Goal: Task Accomplishment & Management: Manage account settings

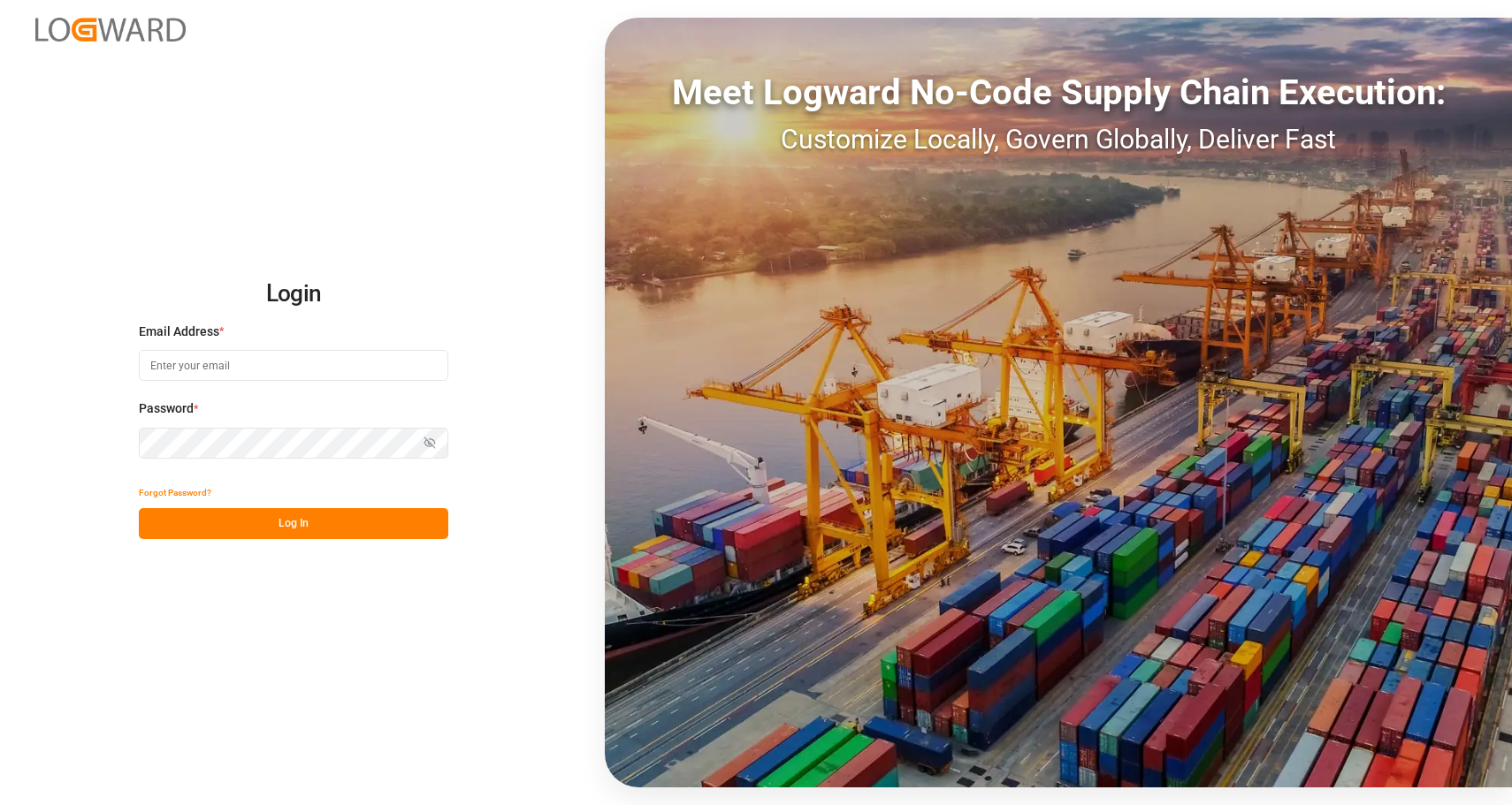
click at [201, 365] on input at bounding box center [293, 365] width 310 height 31
type input "m.thamm@mueller-chemikalien.de"
click at [311, 517] on button "Log In" at bounding box center [293, 524] width 310 height 31
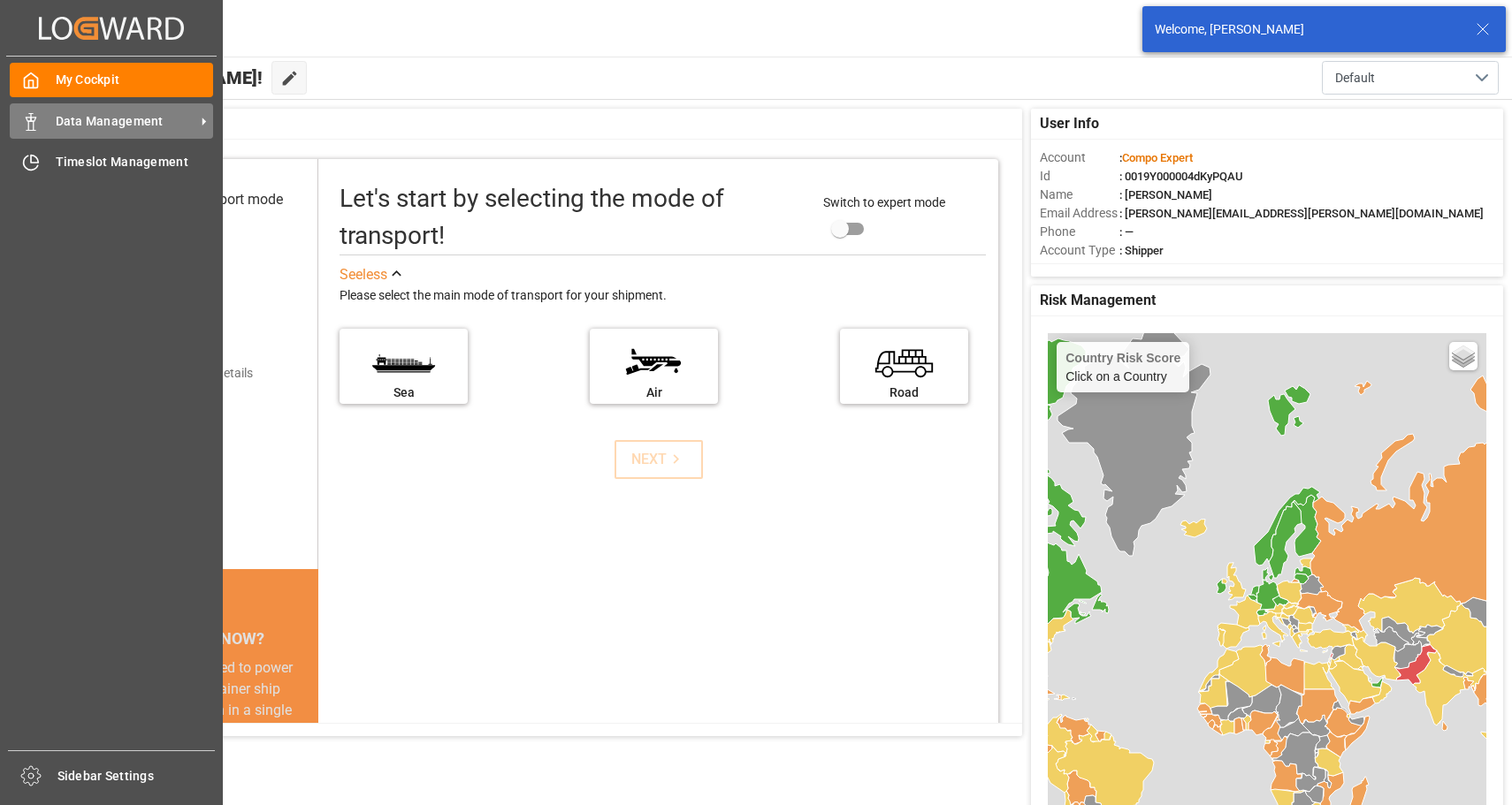
click at [32, 124] on icon at bounding box center [31, 122] width 18 height 18
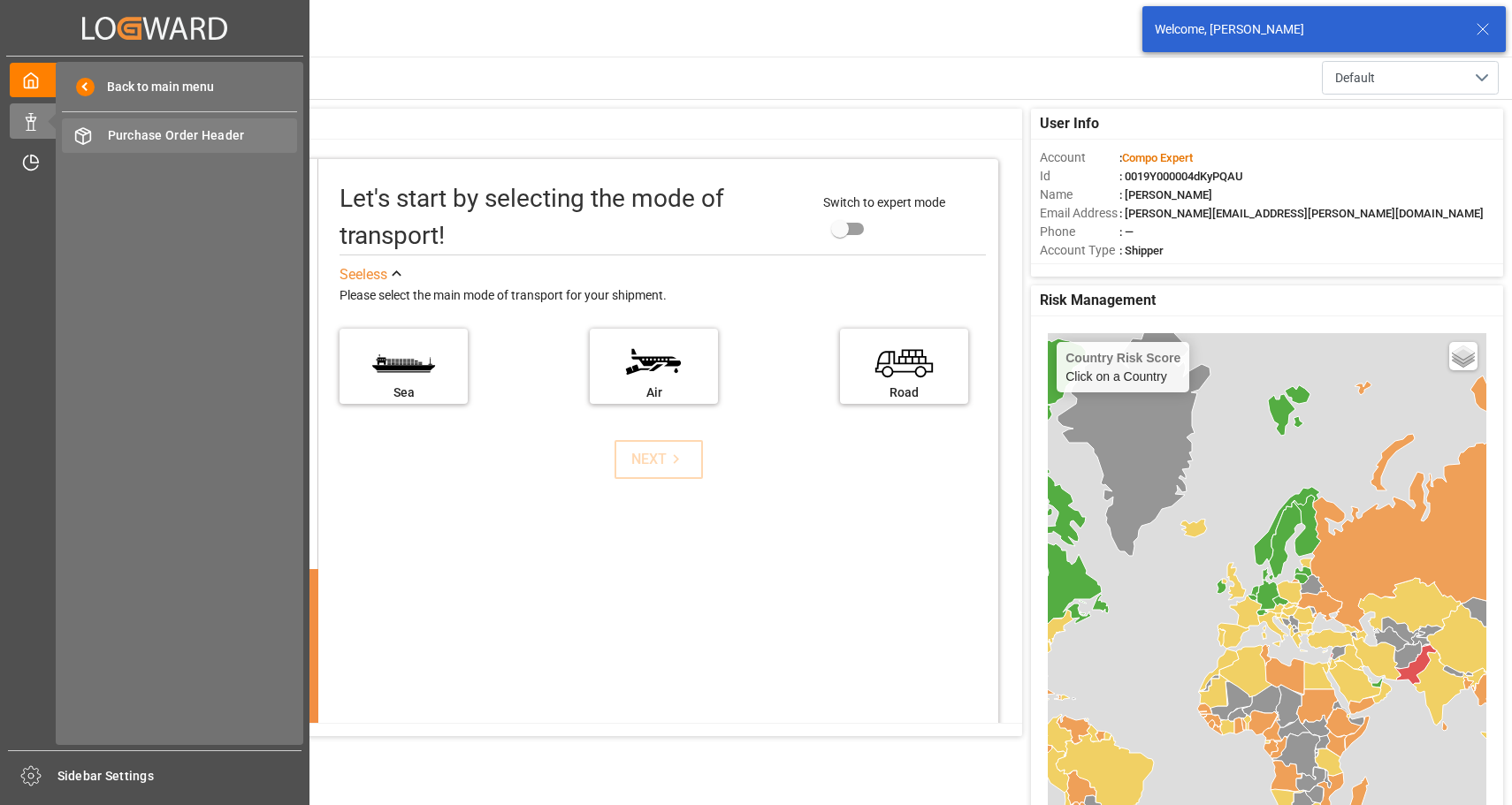
click at [179, 133] on span "Purchase Order Header" at bounding box center [202, 135] width 191 height 19
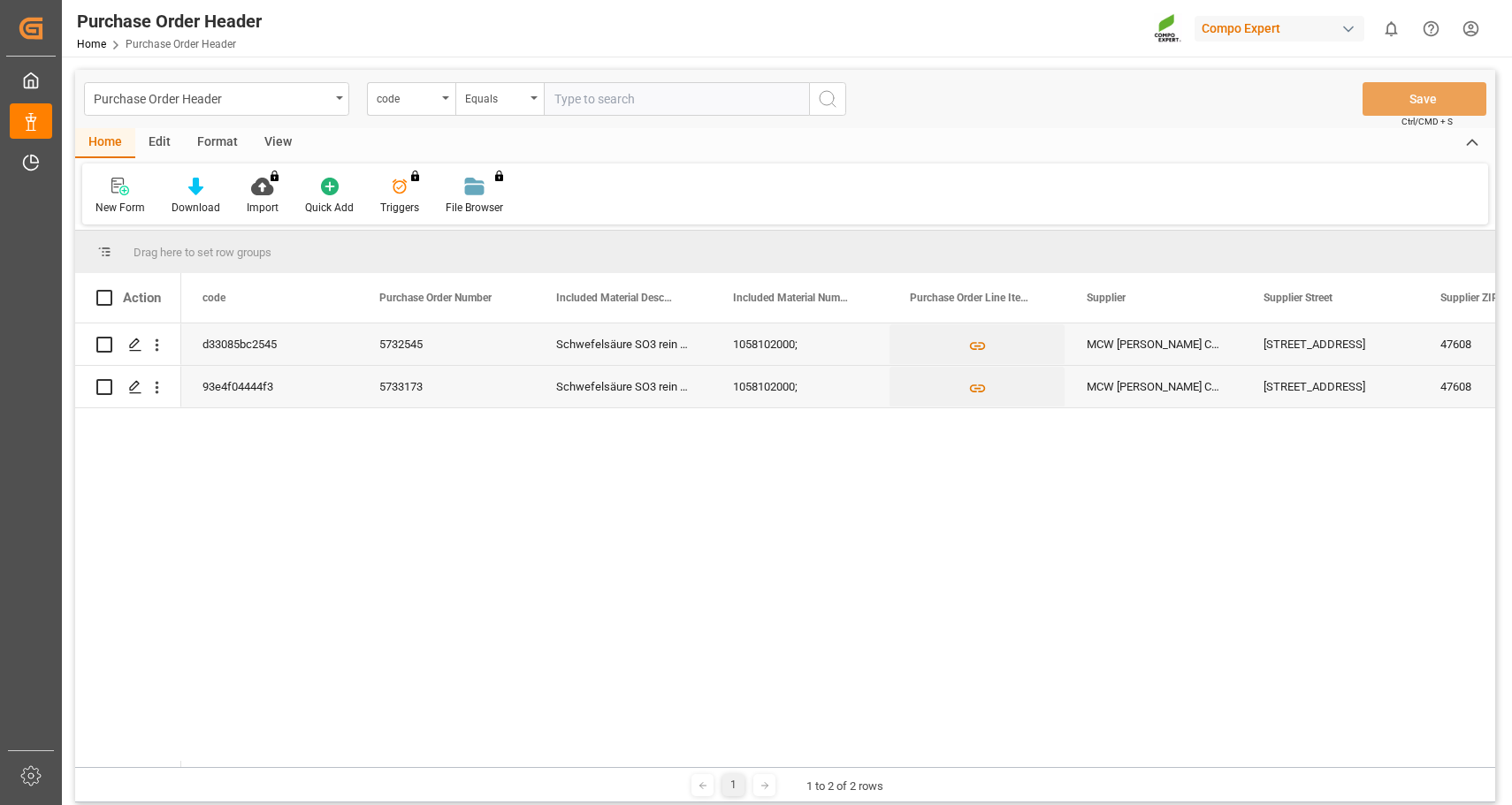
click at [103, 386] on input "Press Space to toggle row selection (unchecked)" at bounding box center [105, 387] width 16 height 16
checkbox input "true"
click at [133, 386] on polygon "Press SPACE to deselect this row." at bounding box center [134, 386] width 9 height 9
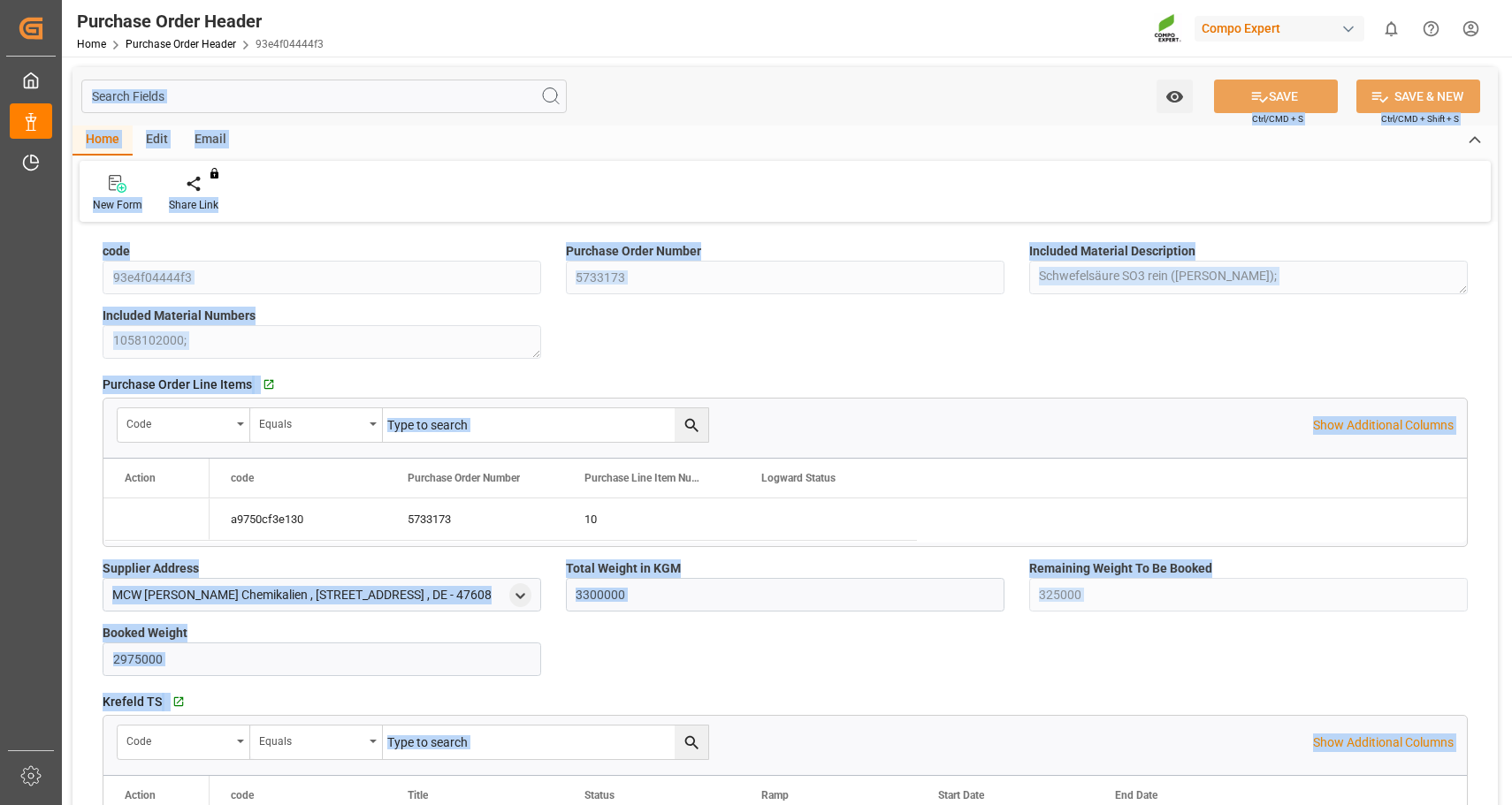
type input "3300000"
type input "325000"
type input "2975000"
click at [640, 325] on div "code 93e4f04444f3 Purchase Order Number 5733173 Included Material Description S…" at bounding box center [785, 716] width 1426 height 977
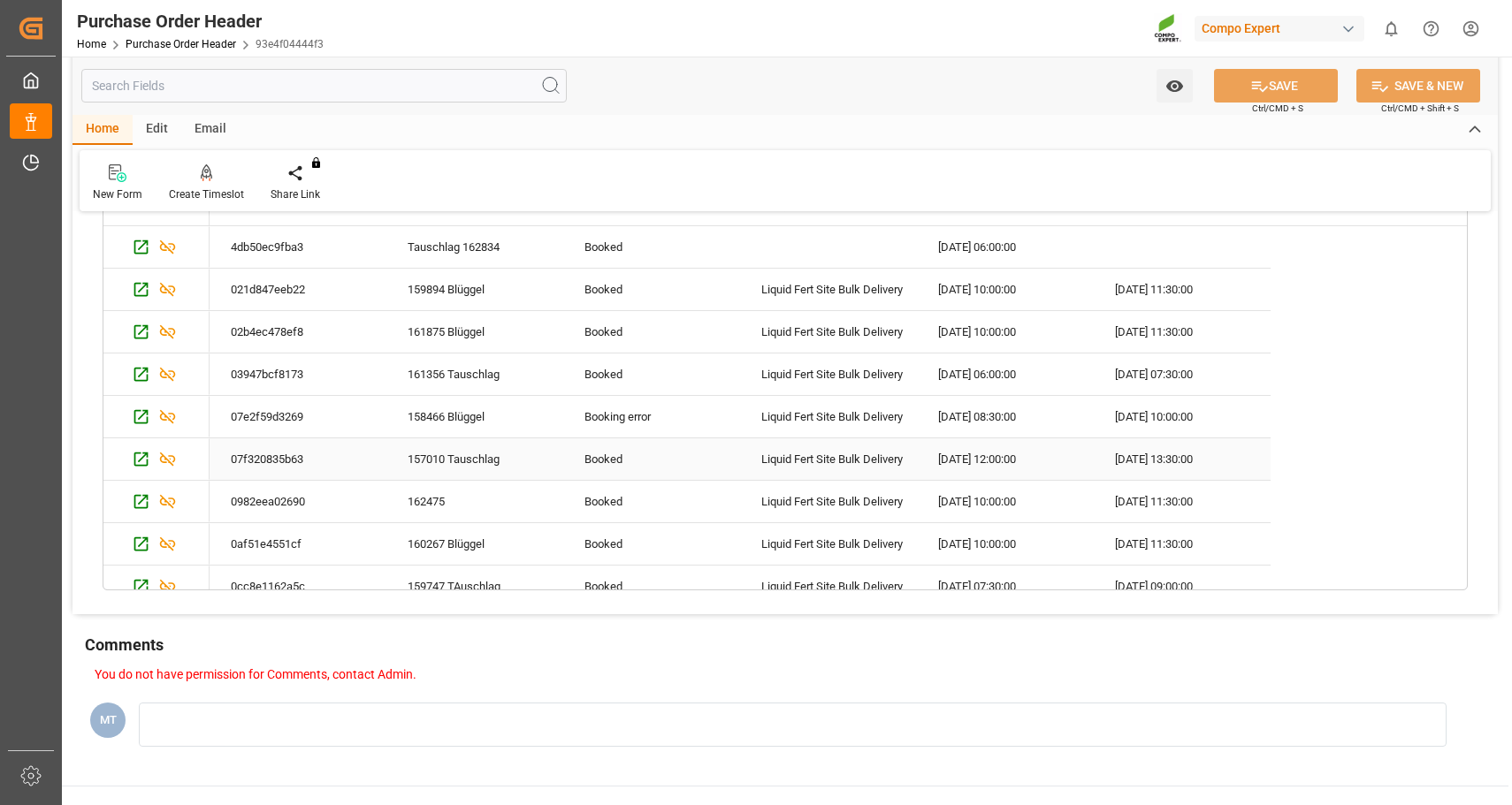
scroll to position [117, 0]
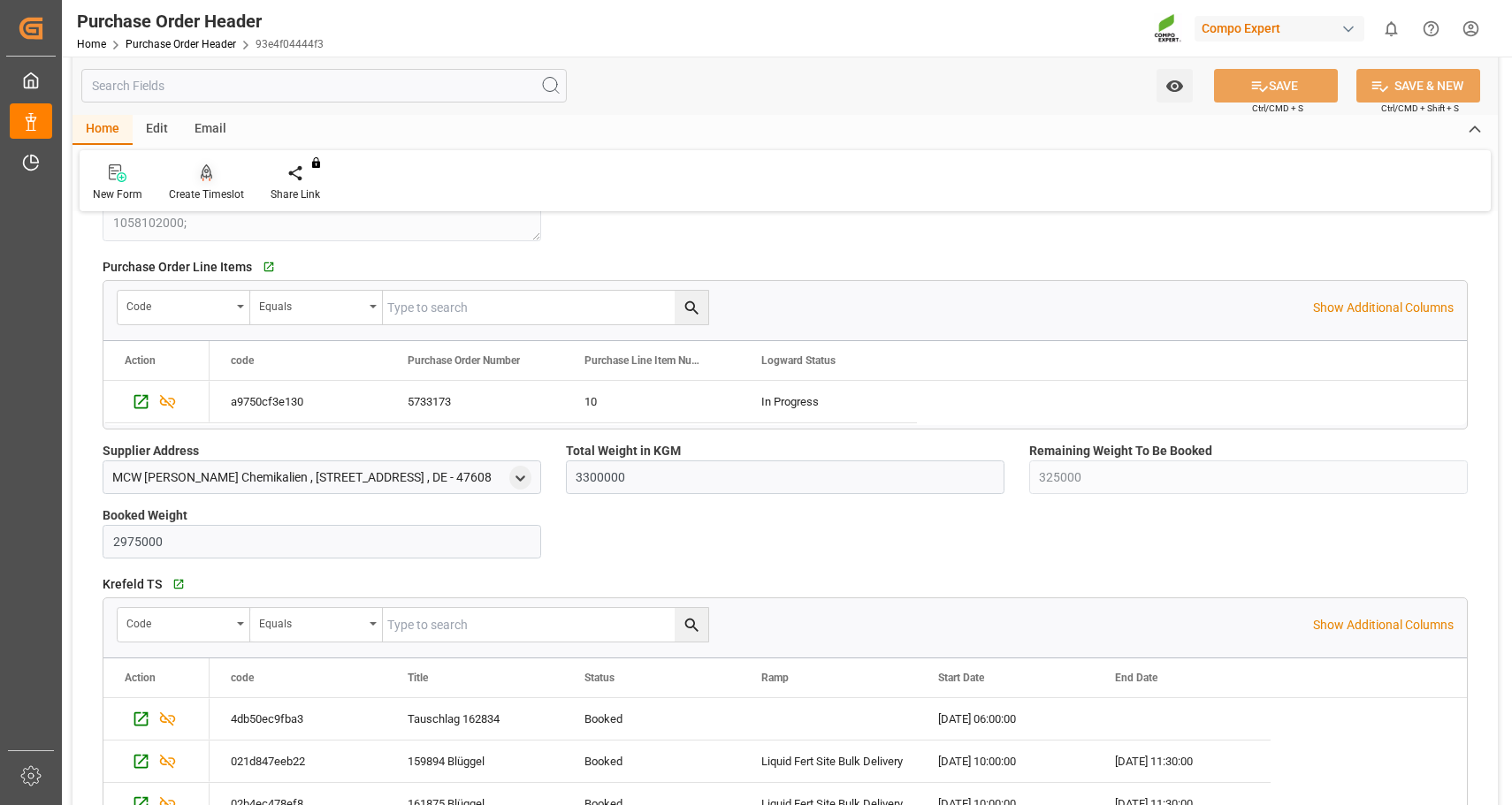
click at [201, 173] on icon at bounding box center [206, 171] width 13 height 15
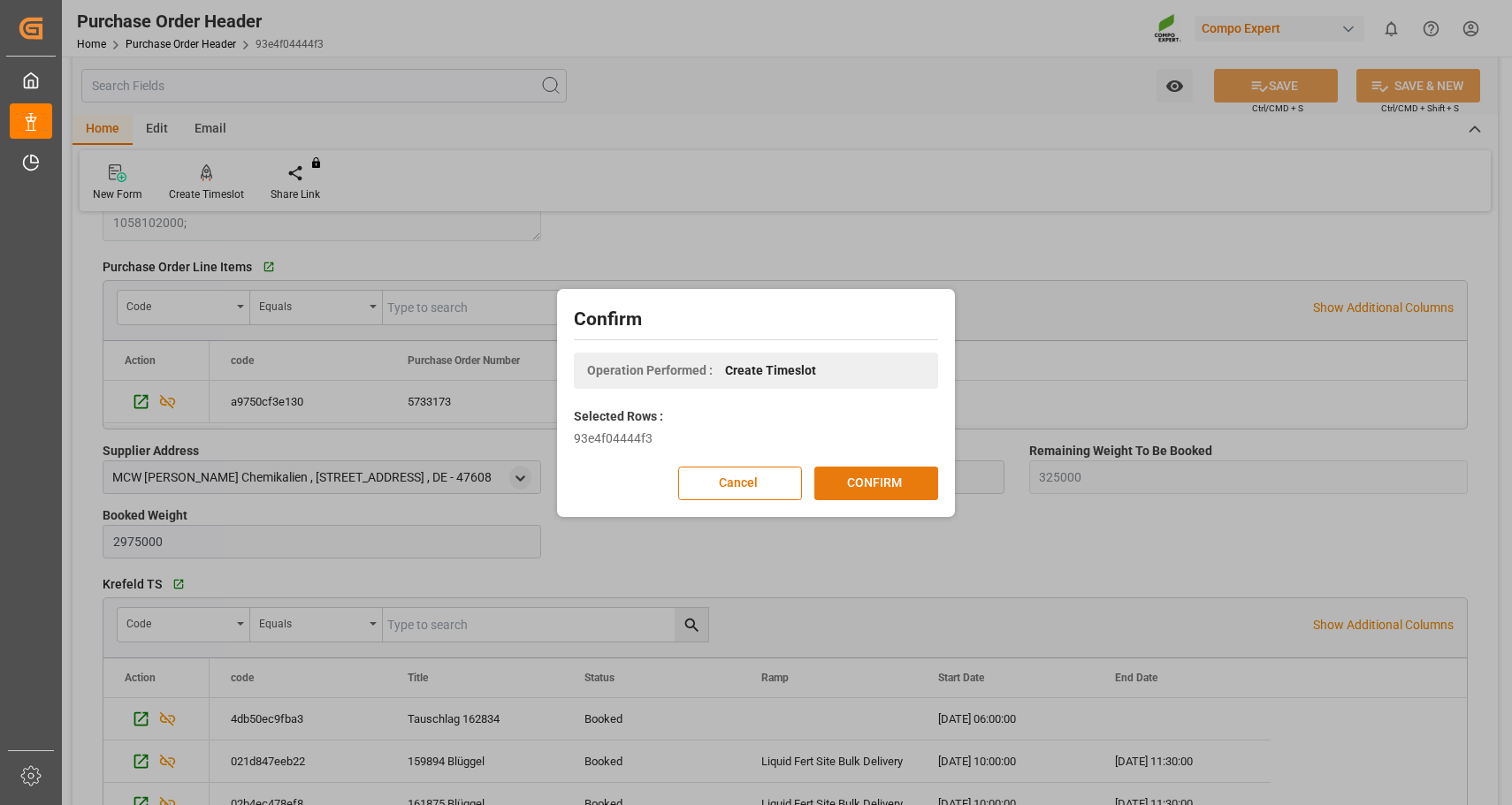
click at [856, 487] on button "CONFIRM" at bounding box center [876, 484] width 124 height 33
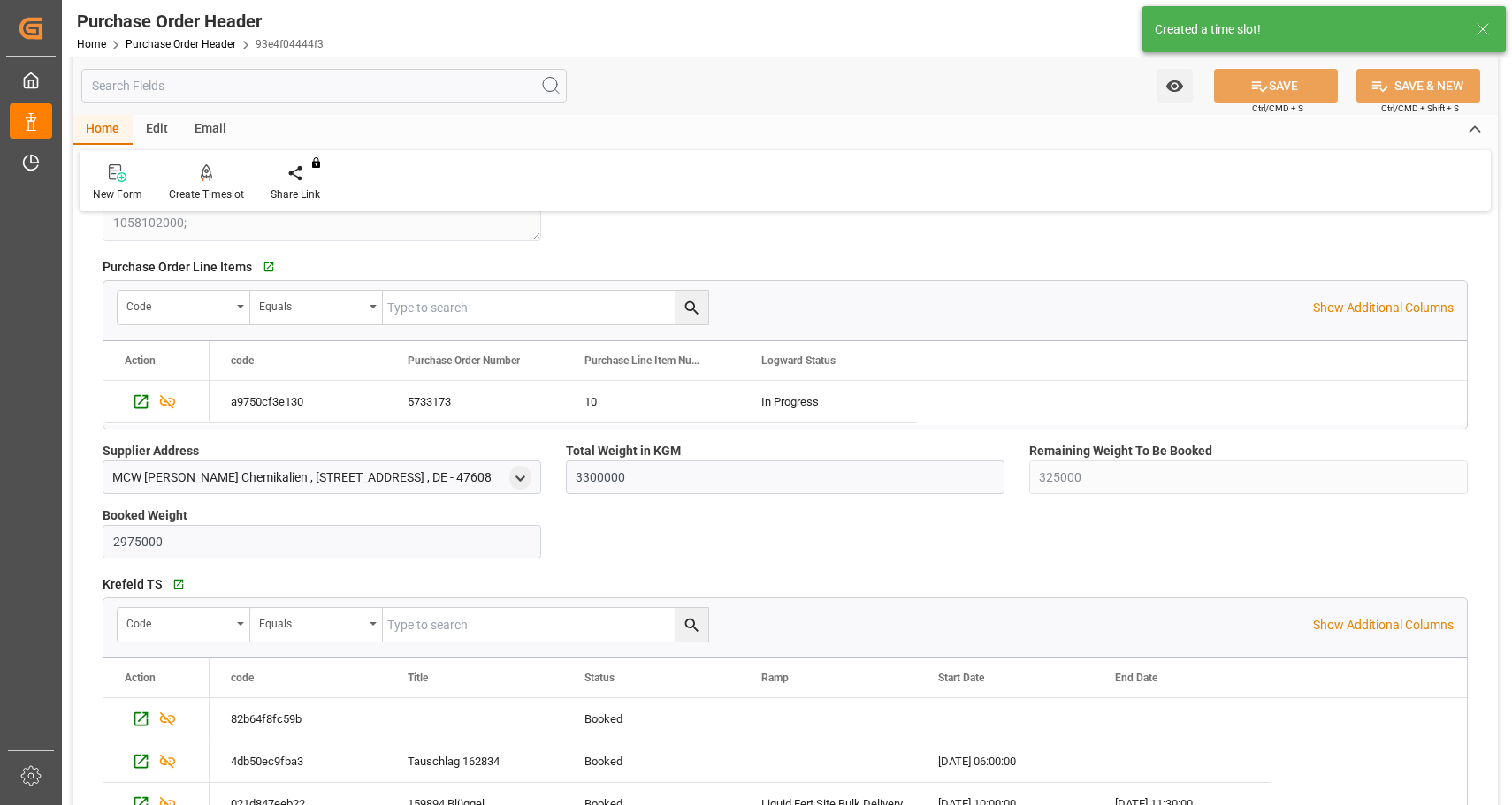
scroll to position [471, 0]
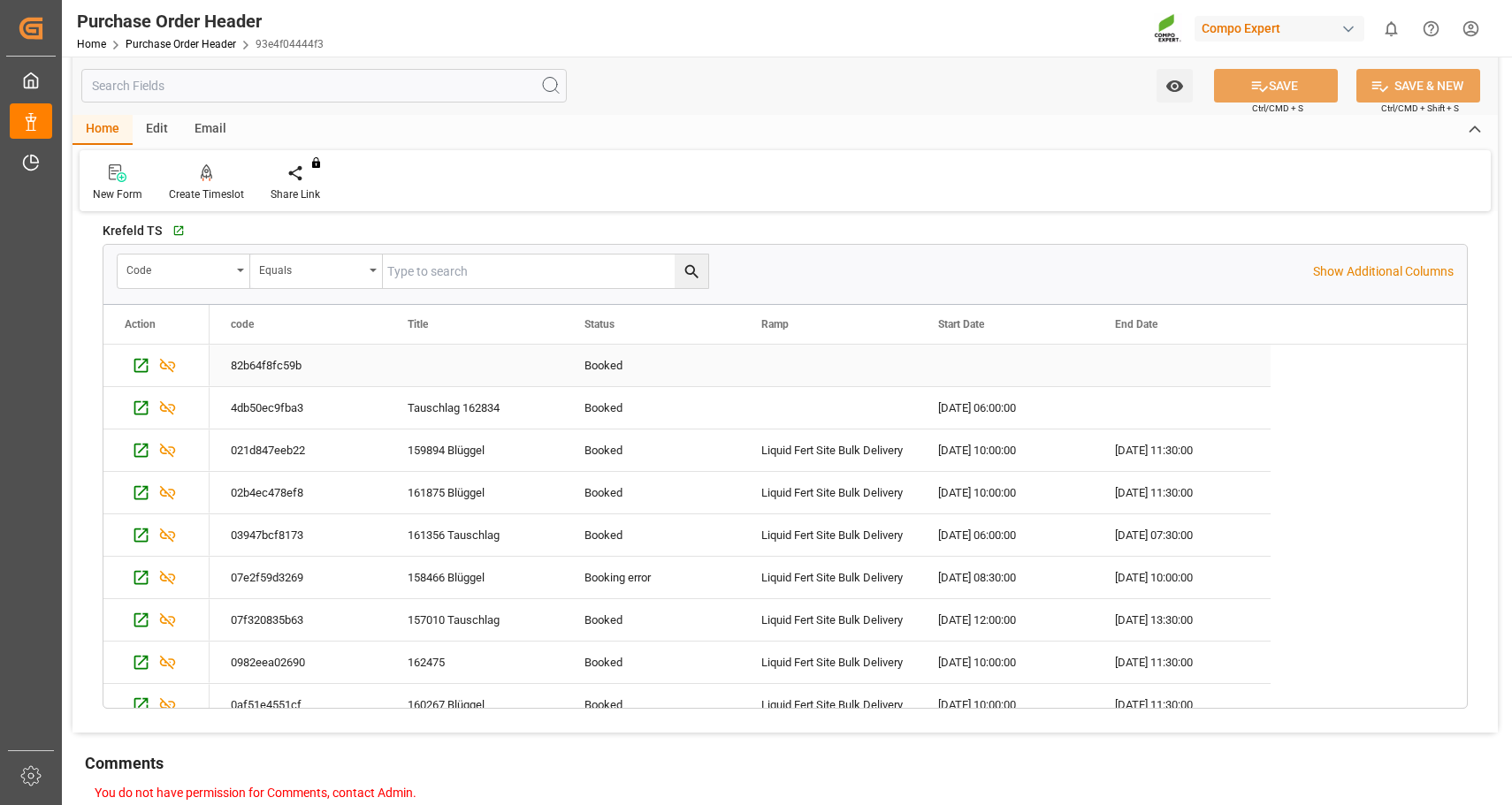
click at [266, 359] on div "82b64f8fc59b" at bounding box center [297, 365] width 177 height 42
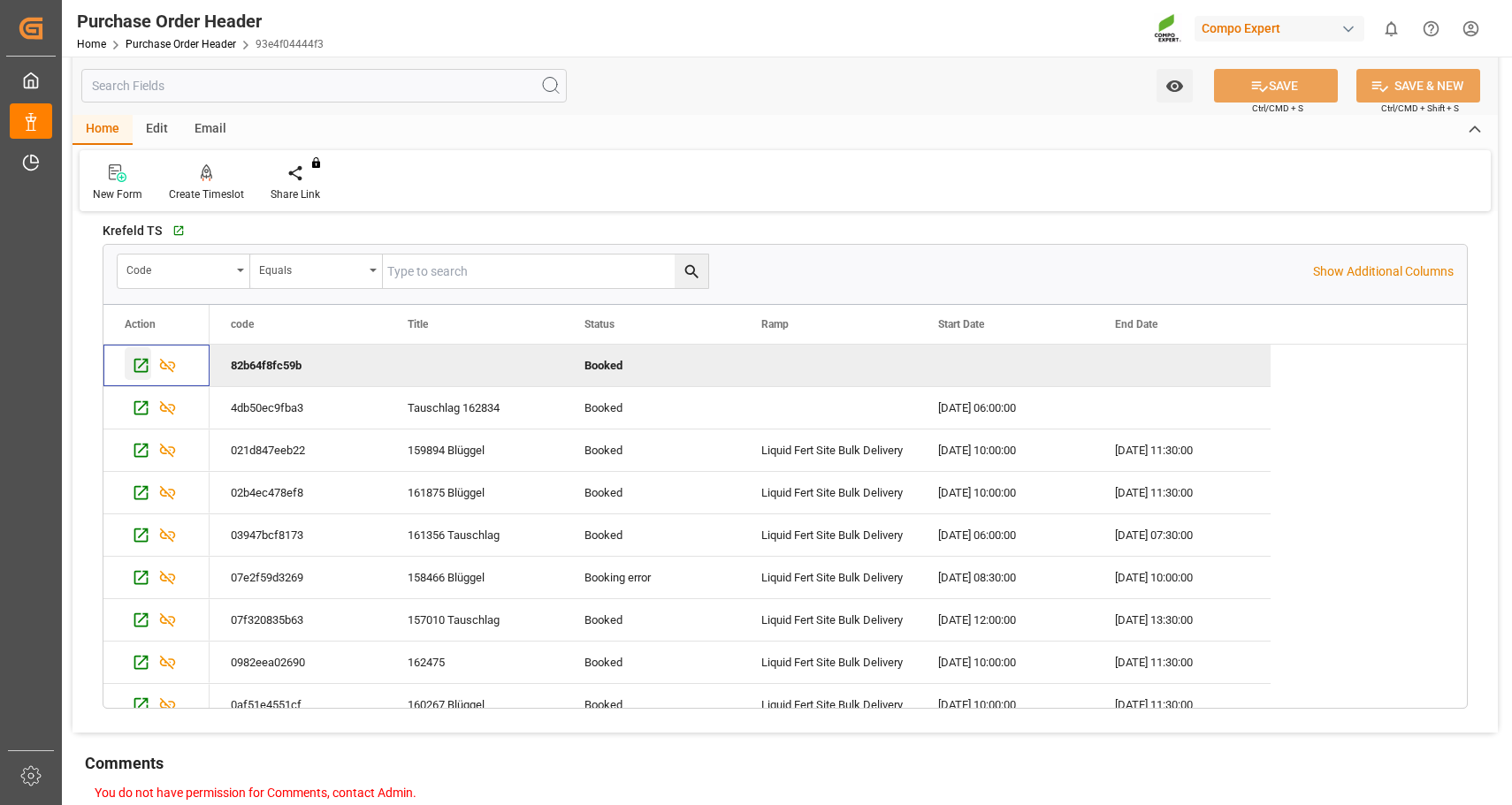
click at [136, 364] on icon "Press SPACE to deselect this row." at bounding box center [141, 365] width 19 height 19
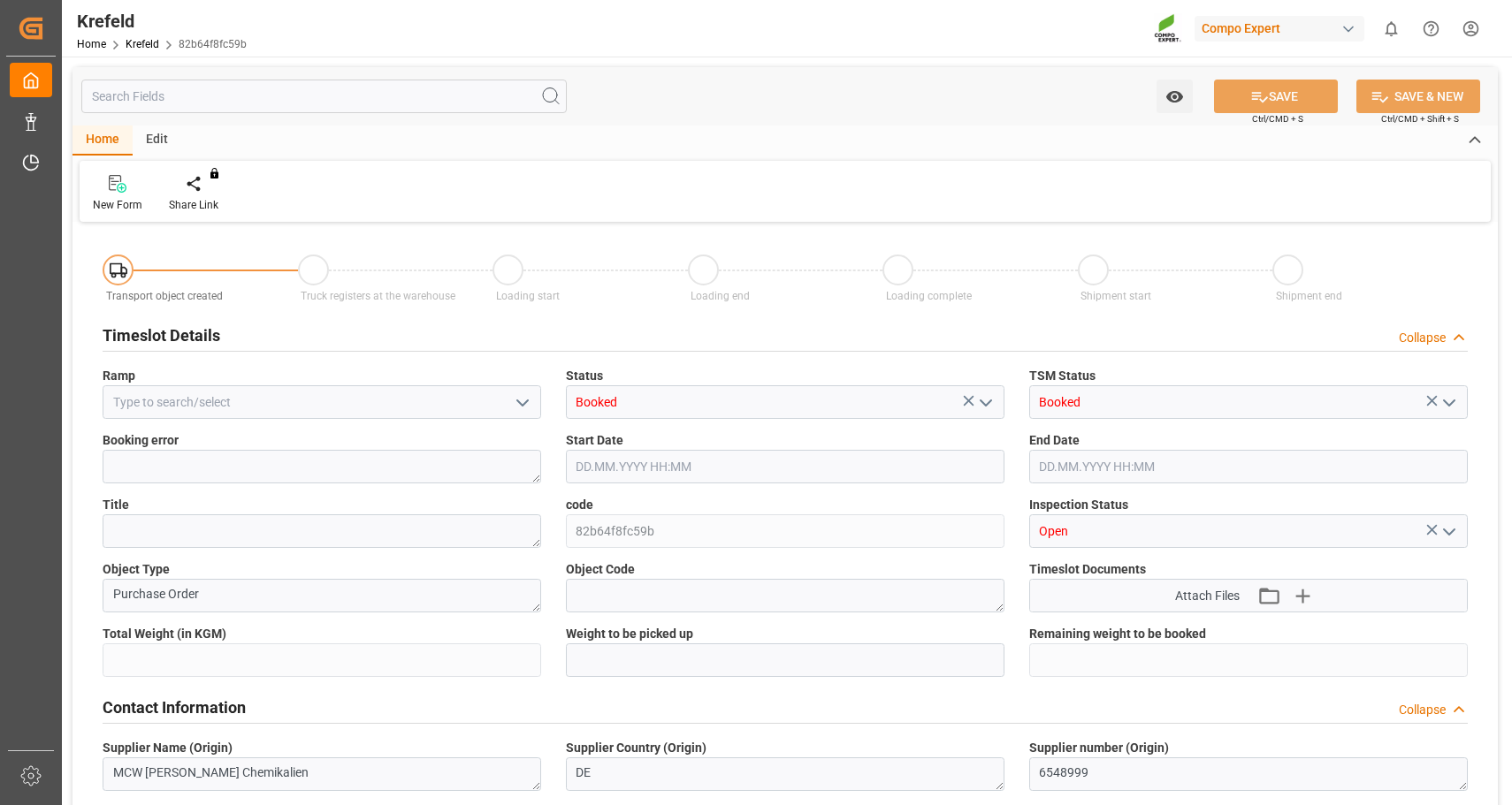
type input "3300000"
type input "325000"
type input "[DATE] 07:40"
click at [159, 142] on div "Edit" at bounding box center [157, 141] width 49 height 30
click at [618, 465] on input "text" at bounding box center [785, 467] width 439 height 33
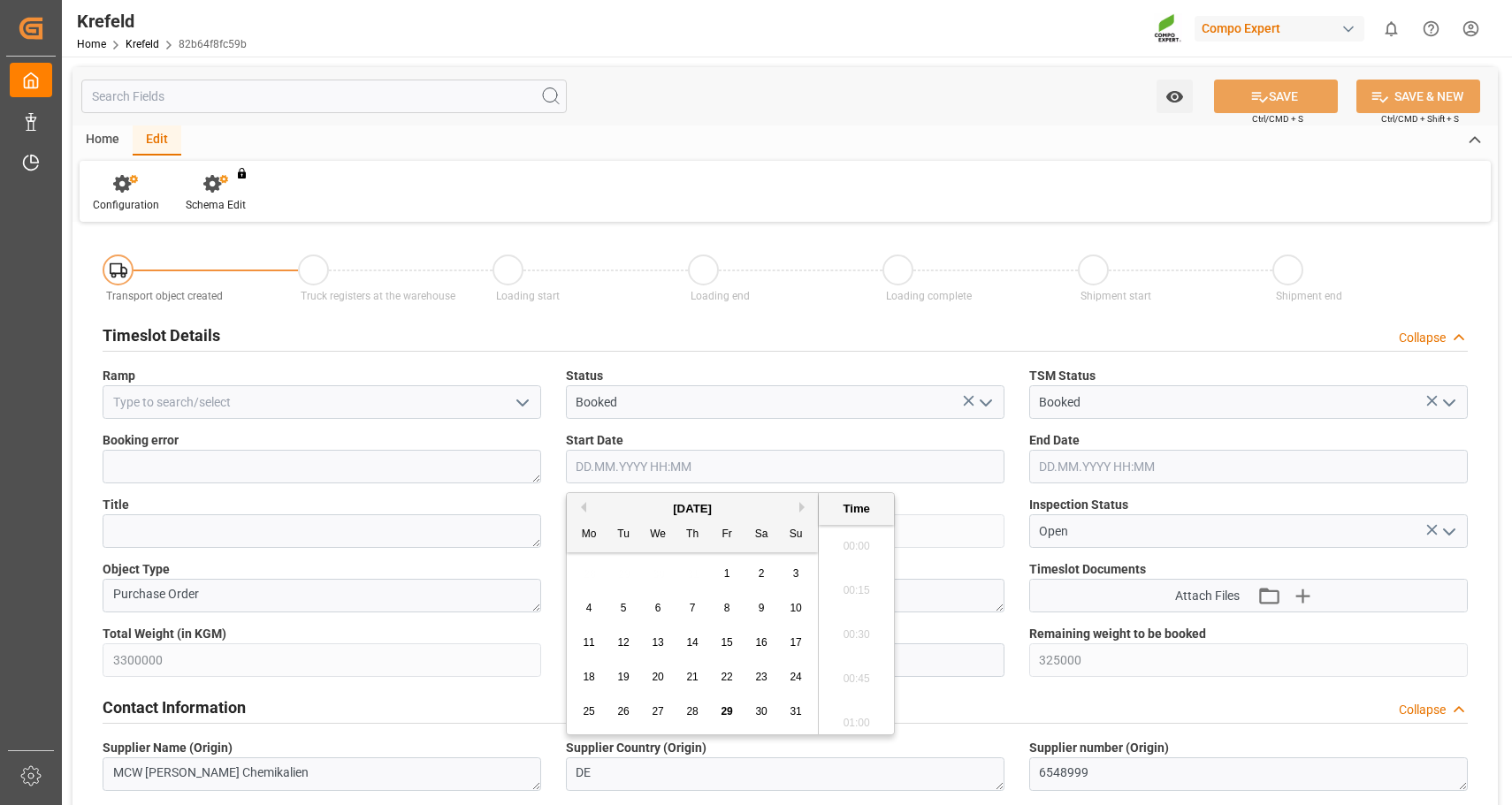
scroll to position [1597, 0]
click at [724, 708] on span "29" at bounding box center [727, 711] width 12 height 13
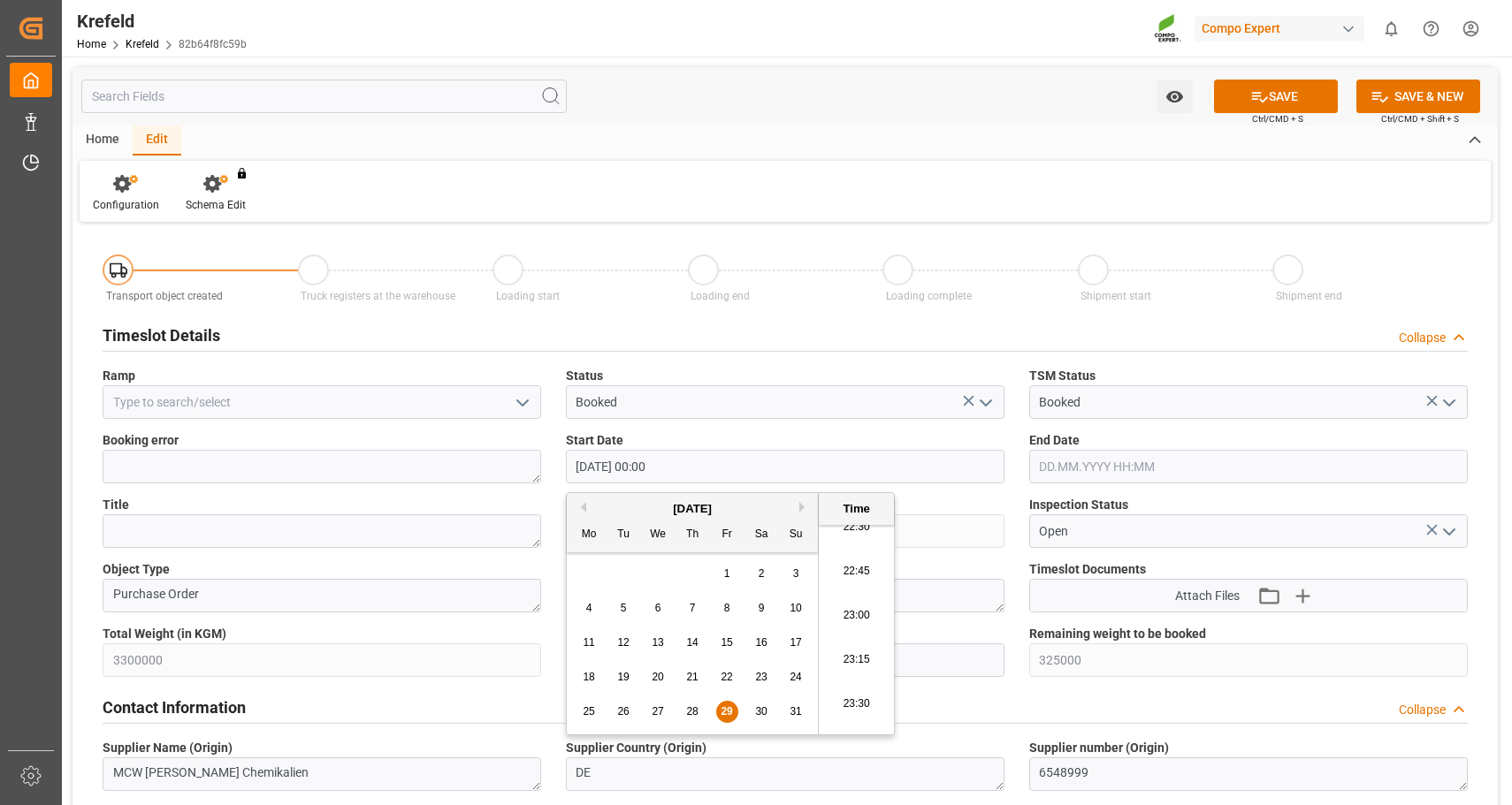
scroll to position [4034, 0]
click at [886, 740] on div "Previous Month Next Month [DATE] Mo Tu We Th Fr Sa Su 28 29 30 31 1 2 3 4 5 6 7…" at bounding box center [730, 616] width 329 height 248
click at [849, 572] on li "17:00" at bounding box center [856, 573] width 75 height 44
type input "[DATE] 17:00"
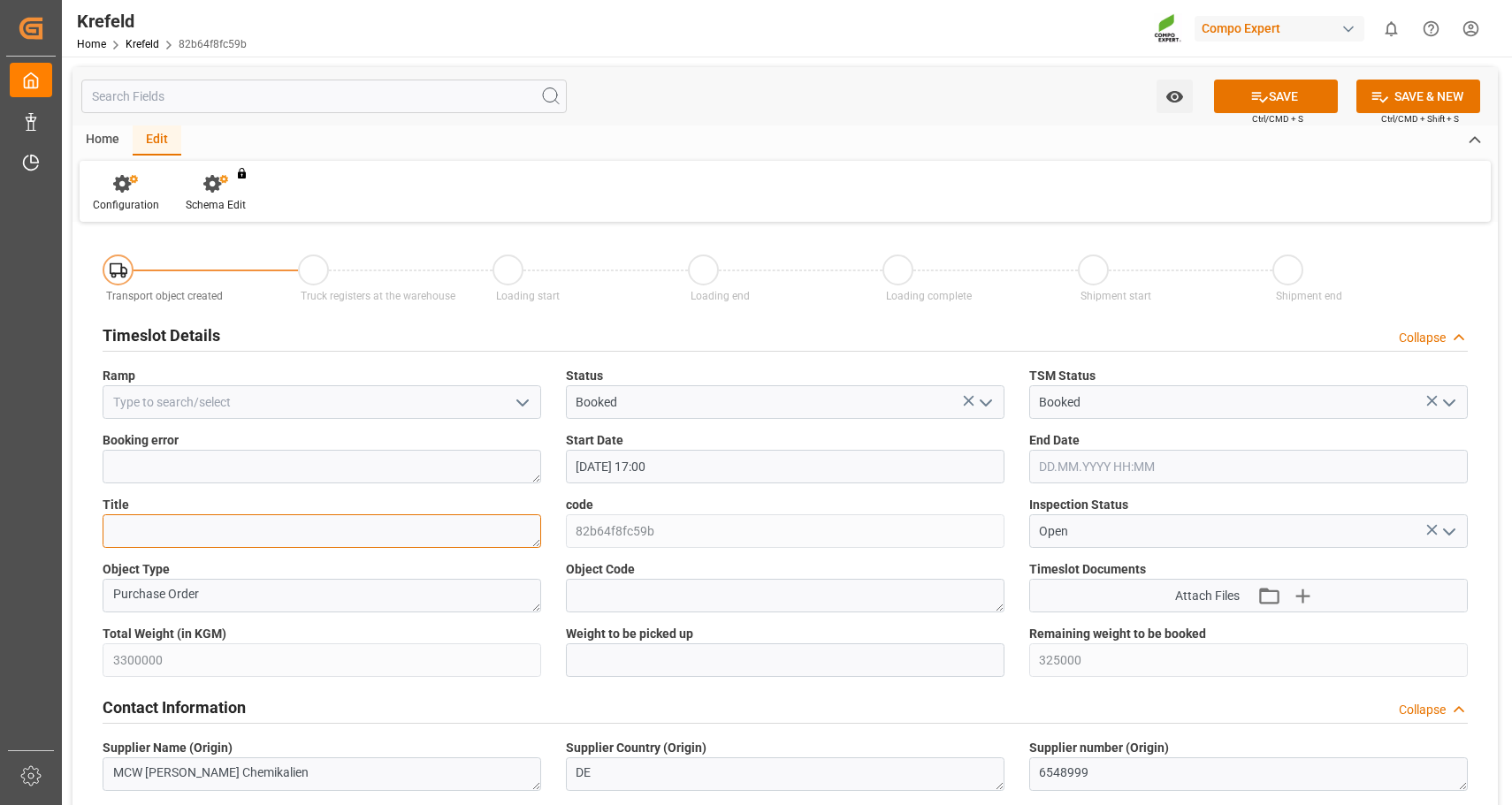
click at [162, 530] on textarea at bounding box center [322, 531] width 439 height 33
type textarea "Tauschlag 162862"
click at [1288, 97] on button "SAVE" at bounding box center [1275, 96] width 124 height 33
